Goal: Transaction & Acquisition: Purchase product/service

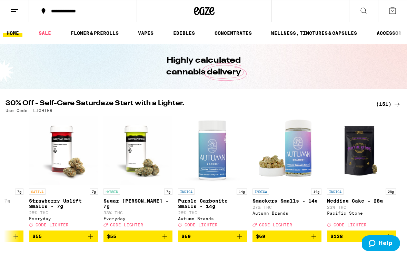
scroll to position [0, 10863]
click at [351, 209] on p "23% THC" at bounding box center [361, 207] width 69 height 4
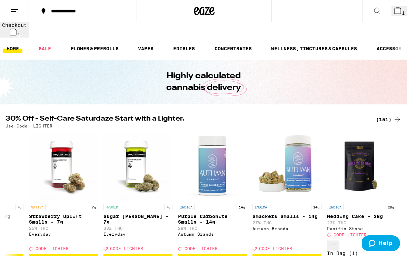
click at [395, 12] on icon at bounding box center [398, 11] width 6 height 6
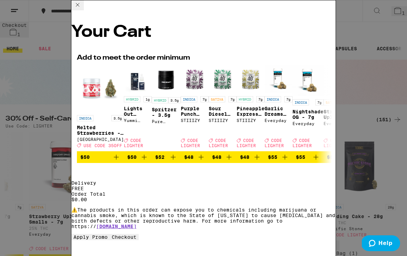
click at [110, 241] on button "Apply Promo" at bounding box center [90, 237] width 38 height 6
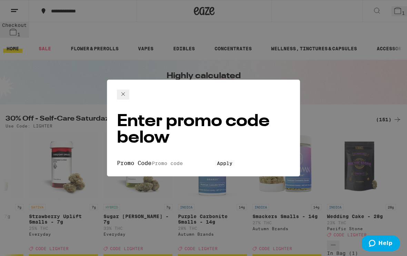
click at [152, 161] on input "Promo Code" at bounding box center [184, 164] width 64 height 6
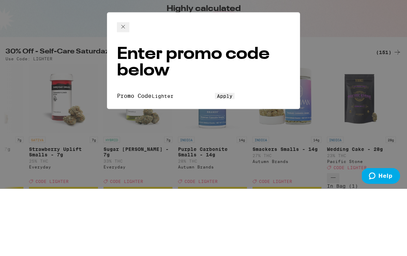
type input "Lighter"
click at [215, 161] on button "Apply" at bounding box center [225, 164] width 20 height 6
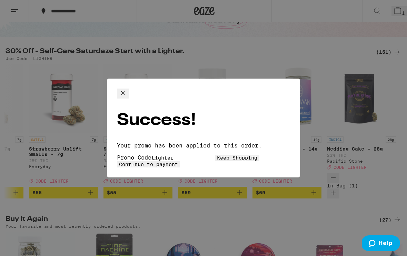
click at [217, 155] on span "Keep Shopping" at bounding box center [237, 158] width 40 height 6
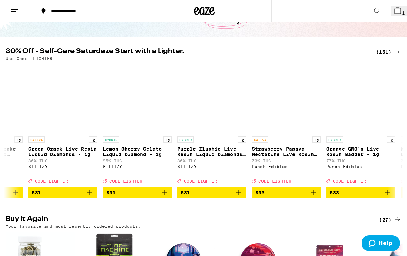
scroll to position [0, 7135]
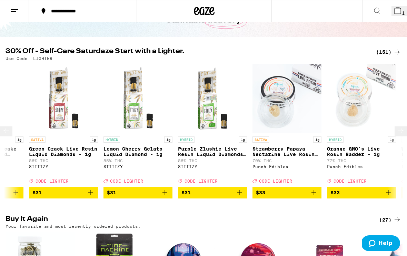
click at [69, 146] on p "Green Crack Live Resin Liquid Diamonds - 1g" at bounding box center [63, 151] width 69 height 11
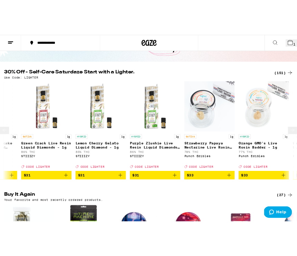
scroll to position [5, 0]
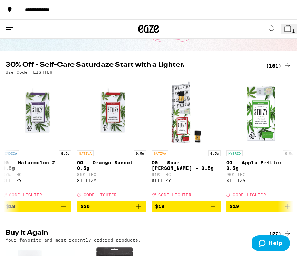
scroll to position [0, 2837]
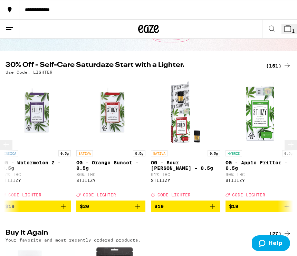
click at [174, 160] on div "SATIVA 0.5g OG - Sour [PERSON_NAME] - 0.5g 91% THC STIIIZY Deal Created with Sk…" at bounding box center [185, 174] width 69 height 47
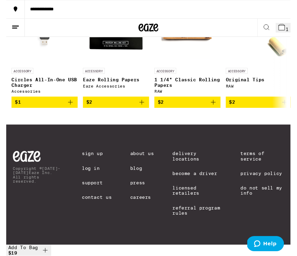
scroll to position [2967, 0]
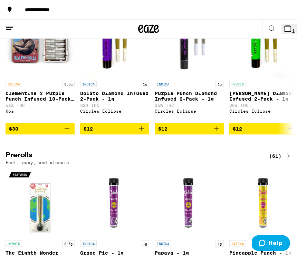
click at [288, 26] on icon at bounding box center [287, 29] width 6 height 6
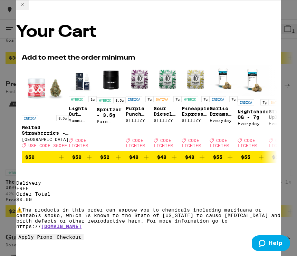
click at [81, 240] on span "Checkout" at bounding box center [69, 238] width 25 height 6
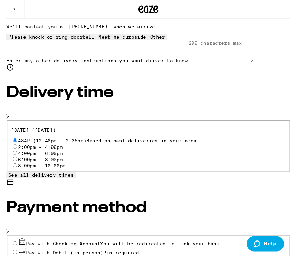
scroll to position [155, 0]
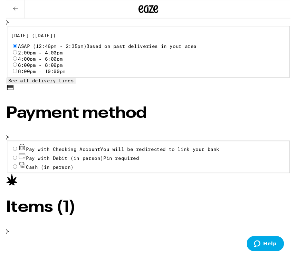
click at [17, 168] on icon at bounding box center [16, 172] width 8 height 8
click at [11, 172] on input "Cash (in person)" at bounding box center [9, 174] width 4 height 4
radio input "true"
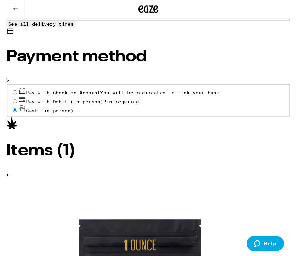
scroll to position [314, 0]
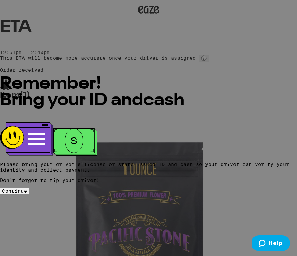
click at [27, 188] on span "Continue" at bounding box center [14, 191] width 25 height 6
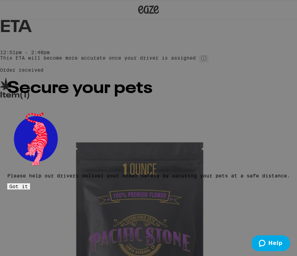
click at [28, 184] on span "Got it" at bounding box center [18, 187] width 19 height 6
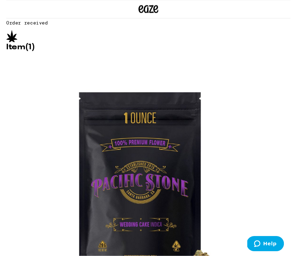
scroll to position [46, 0]
